Goal: Transaction & Acquisition: Subscribe to service/newsletter

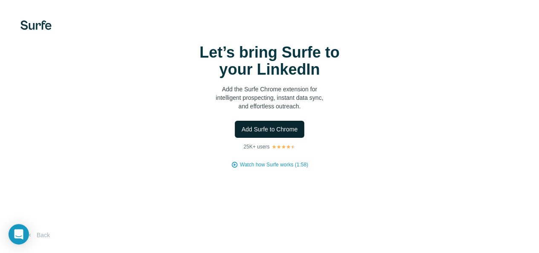
click at [241, 133] on span "Add Surfe to Chrome" at bounding box center [269, 129] width 56 height 9
